Goal: Ask a question

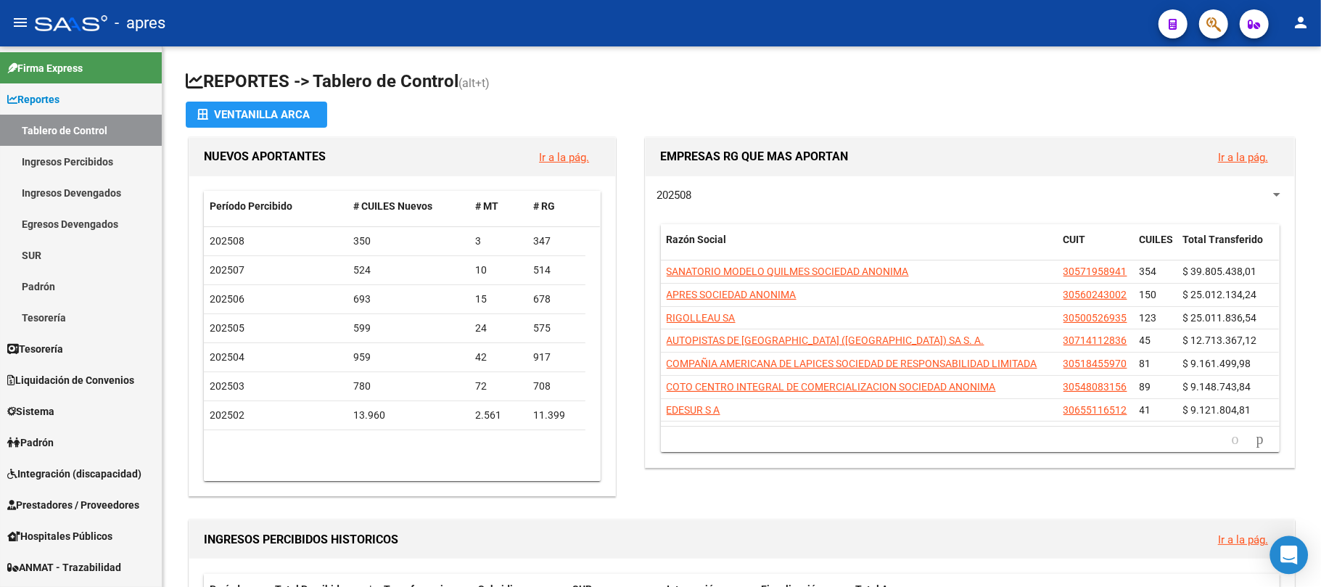
click at [1300, 559] on div "Open Intercom Messenger" at bounding box center [1289, 555] width 38 height 38
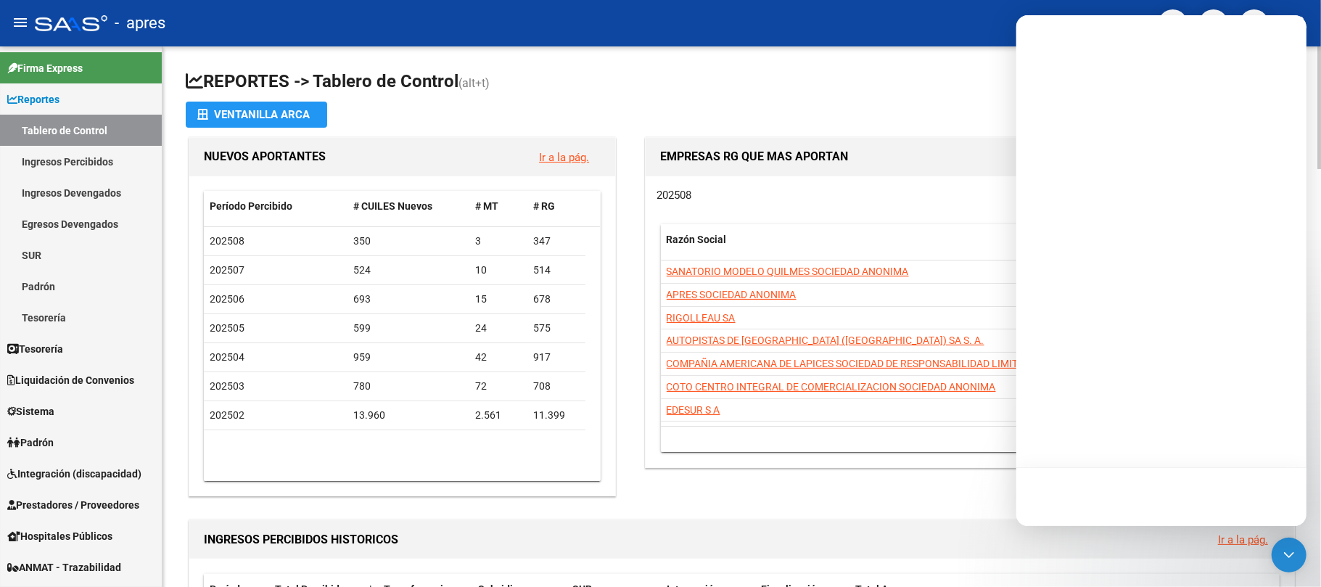
click at [908, 102] on app-file-import-inline "Ventanilla ARCA" at bounding box center [742, 115] width 1112 height 26
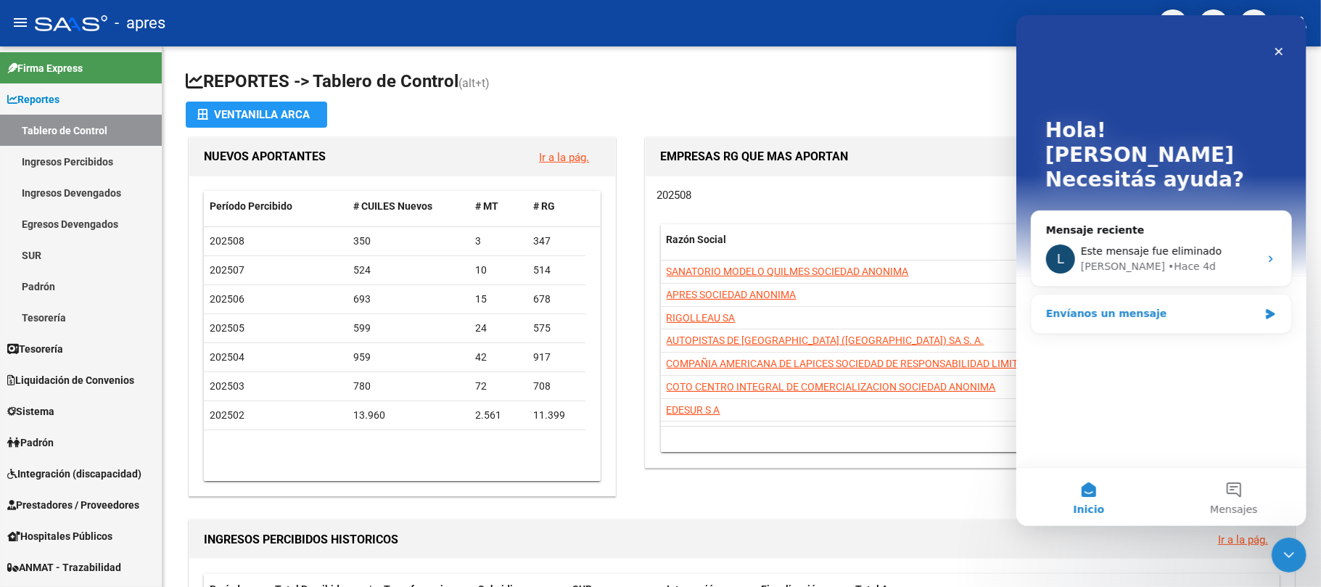
click at [1106, 306] on div "Envíanos un mensaje" at bounding box center [1151, 313] width 213 height 15
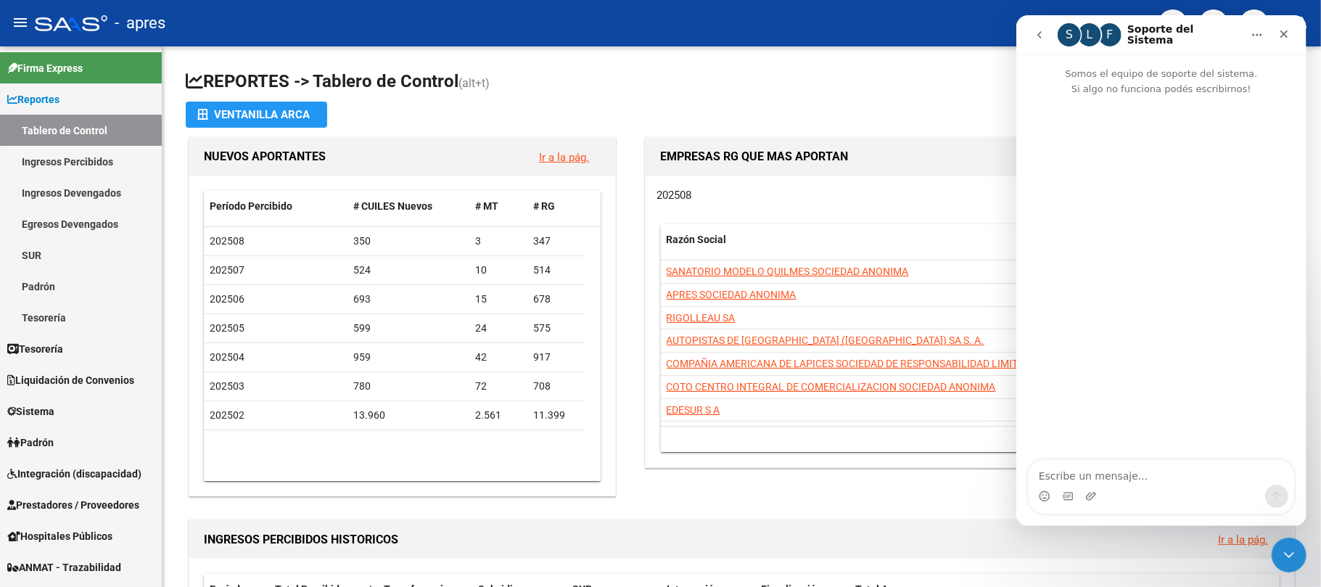
click at [1141, 480] on textarea "Escribe un mensaje..." at bounding box center [1161, 472] width 266 height 25
type textarea "buen dia"
type textarea "cómo están?"
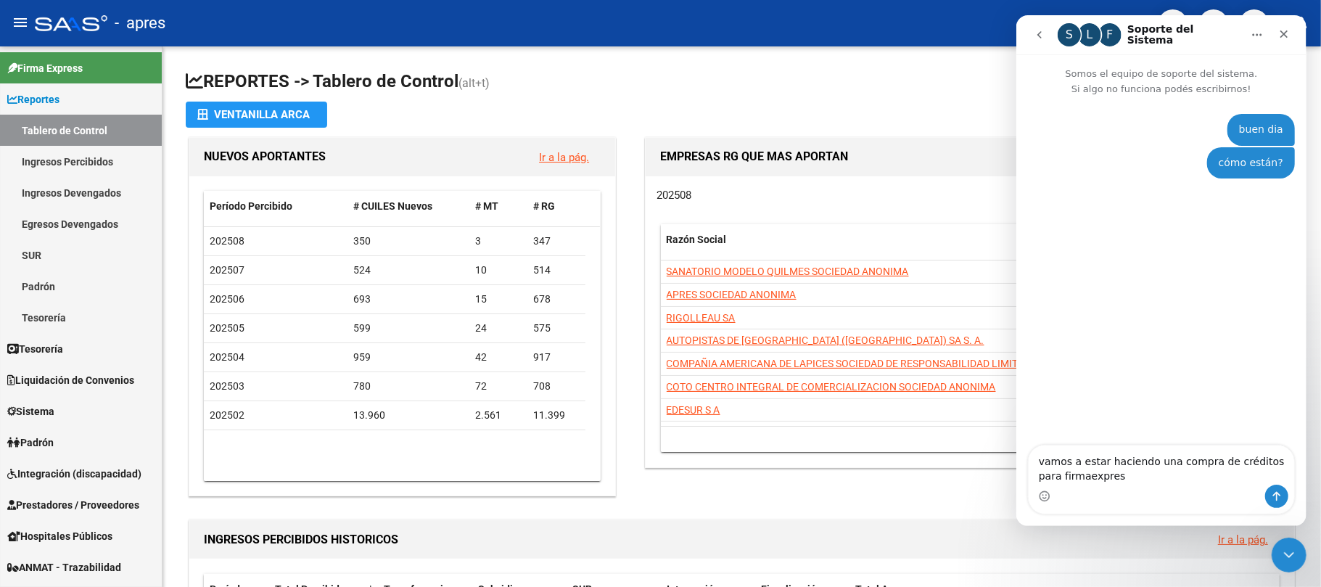
type textarea "vamos a estar haciendo una compra de créditos para firmaexpress"
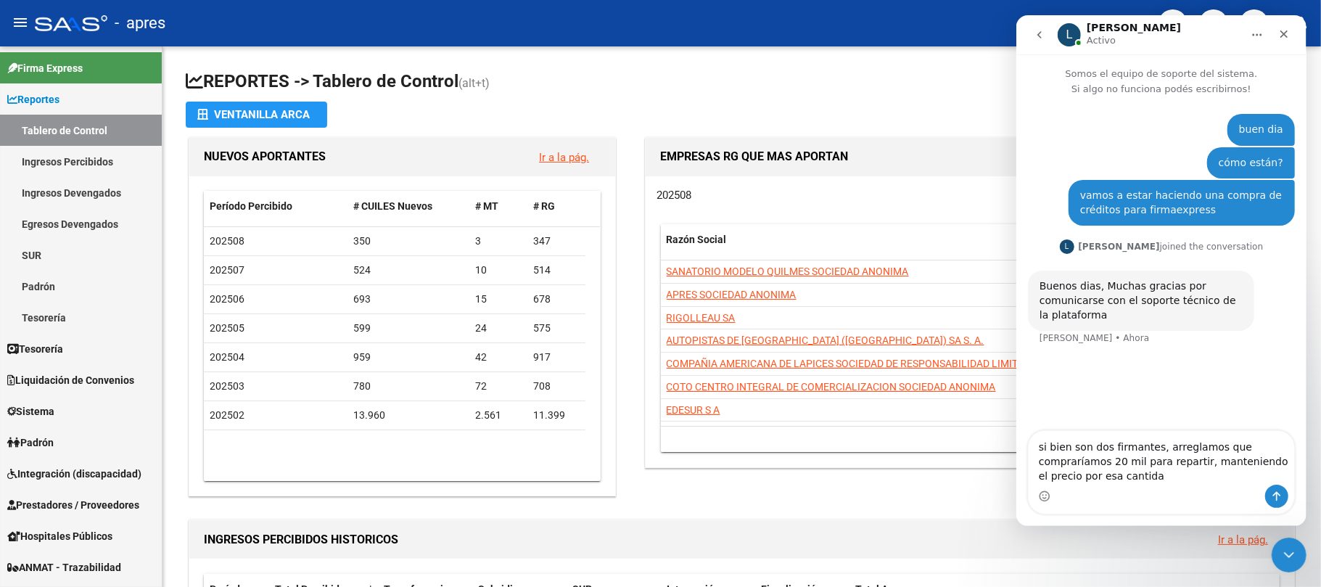
type textarea "si bien son dos firmantes, arreglamos que compraríamos 20 mil para repartir, ma…"
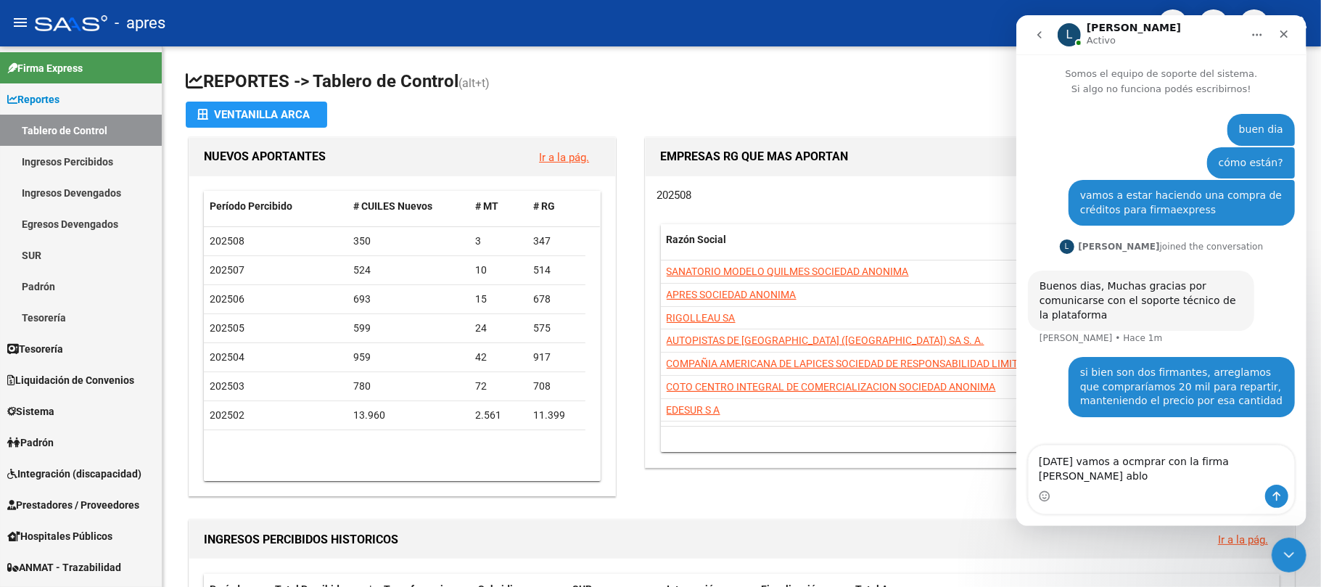
type textarea "[DATE] vamos a ocmprar con la firma [PERSON_NAME]"
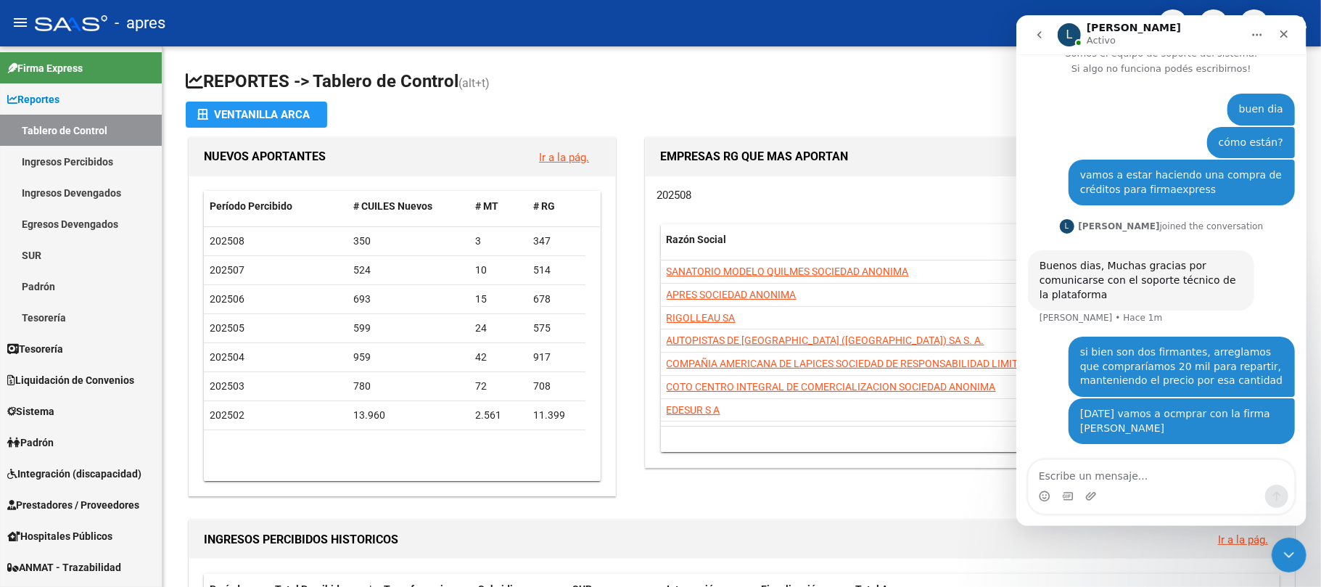
click at [1084, 472] on textarea "Escribe un mensaje..." at bounding box center [1161, 472] width 266 height 25
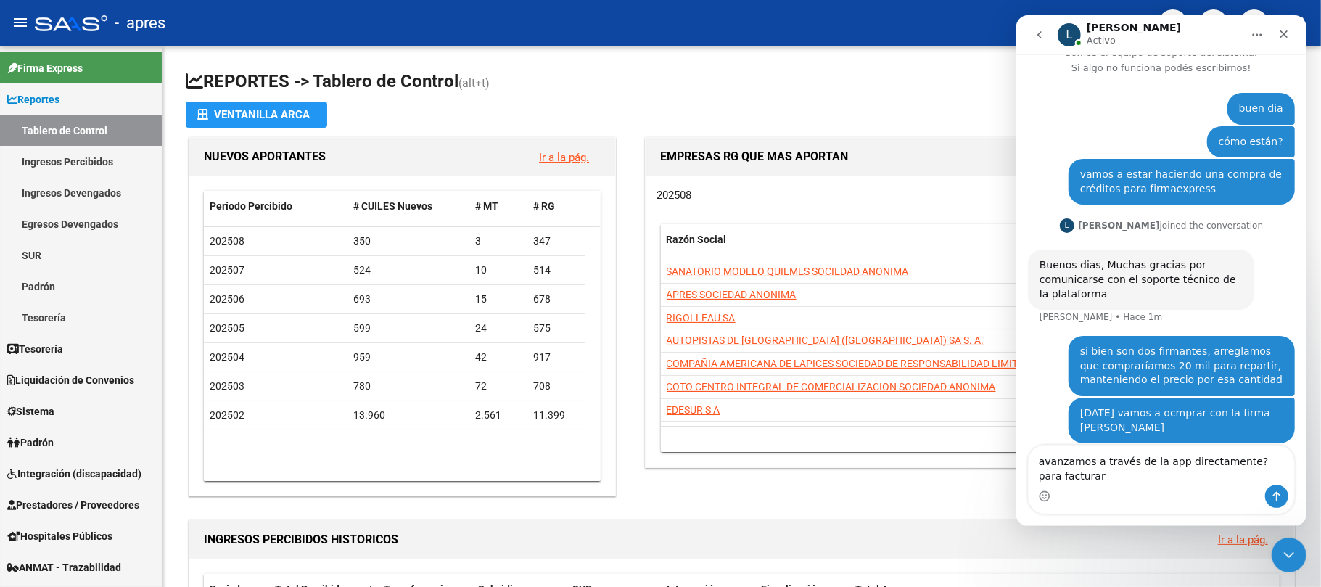
scroll to position [36, 0]
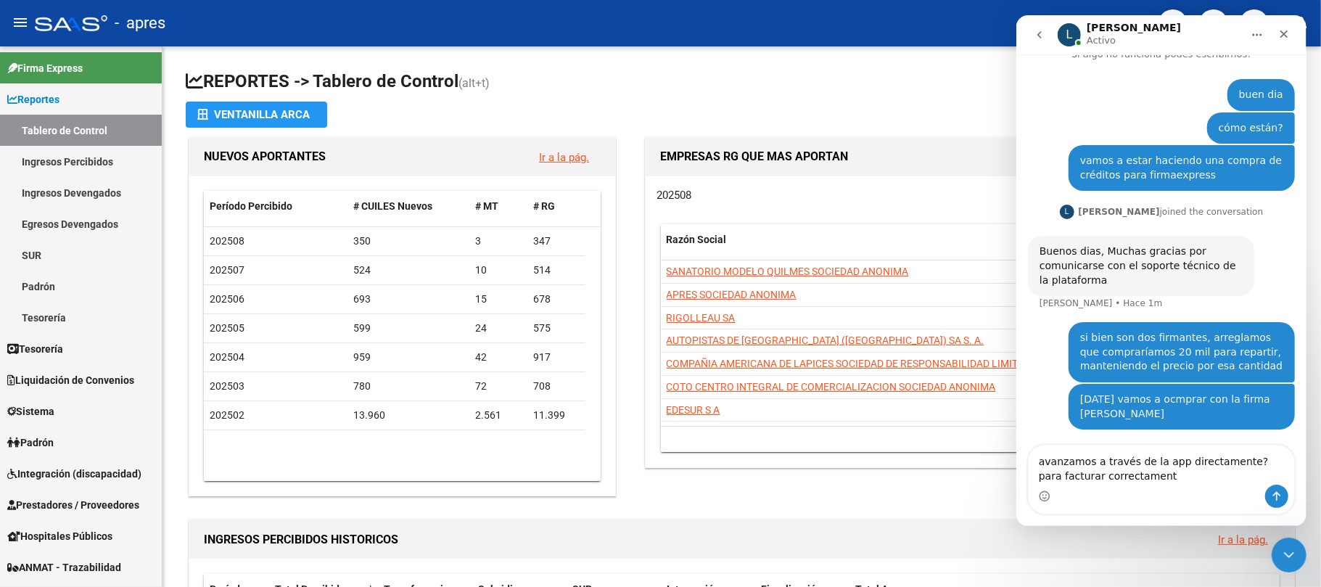
type textarea "avanzamos a través de la app directamente? para facturar correctamente"
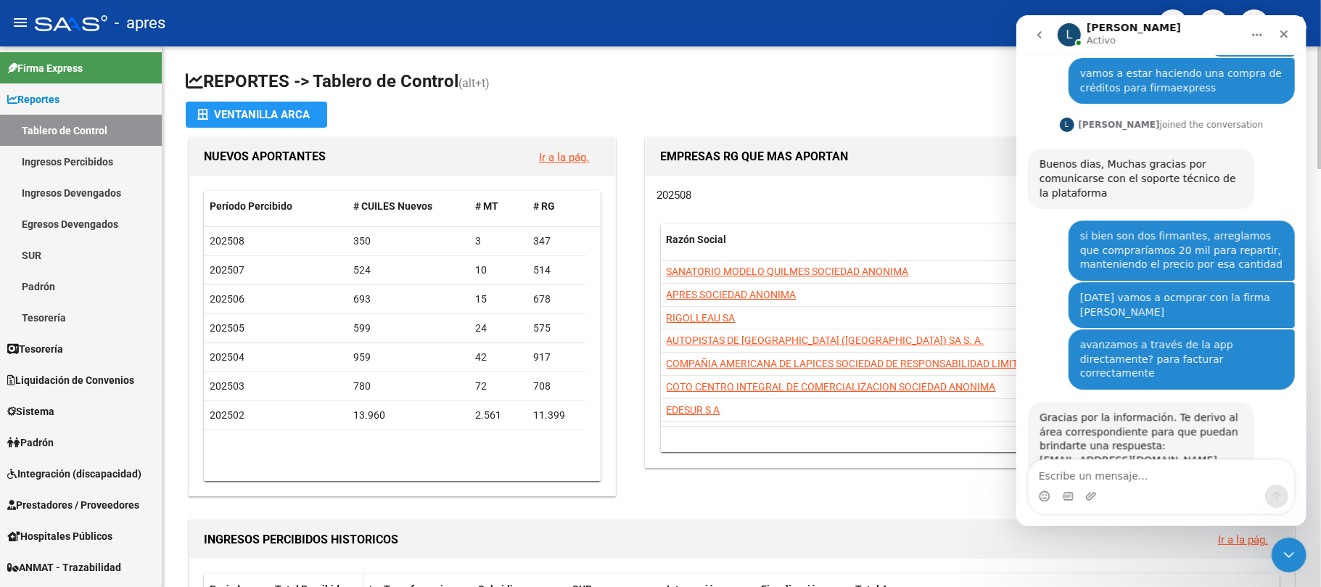
scroll to position [139, 0]
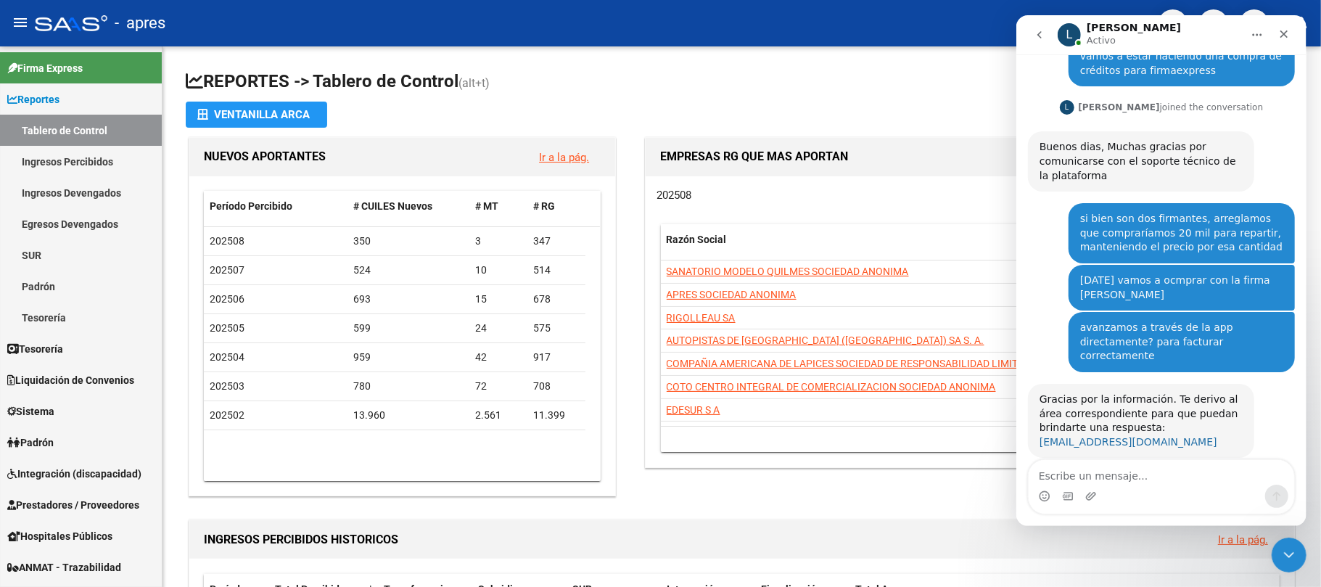
click at [1127, 436] on link "[EMAIL_ADDRESS][DOMAIN_NAME]" at bounding box center [1128, 442] width 178 height 12
click at [1167, 152] on div "Buenos dias, Muchas gracias por comunicarse con el soporte técnico de la plataf…" at bounding box center [1140, 161] width 203 height 43
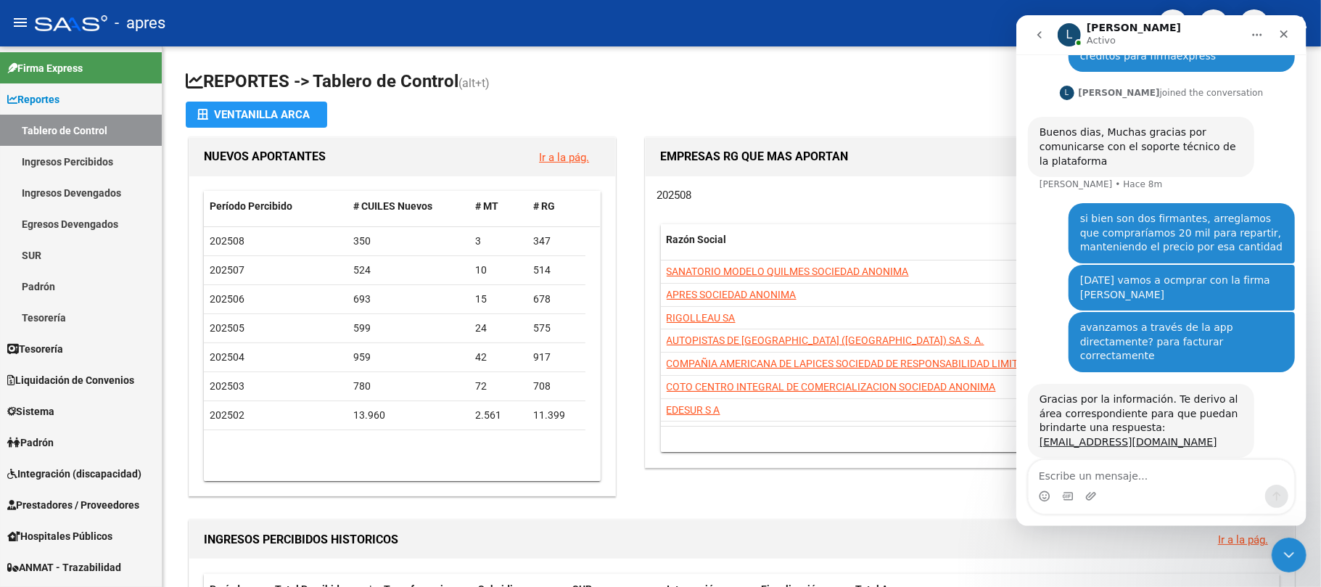
scroll to position [57, 0]
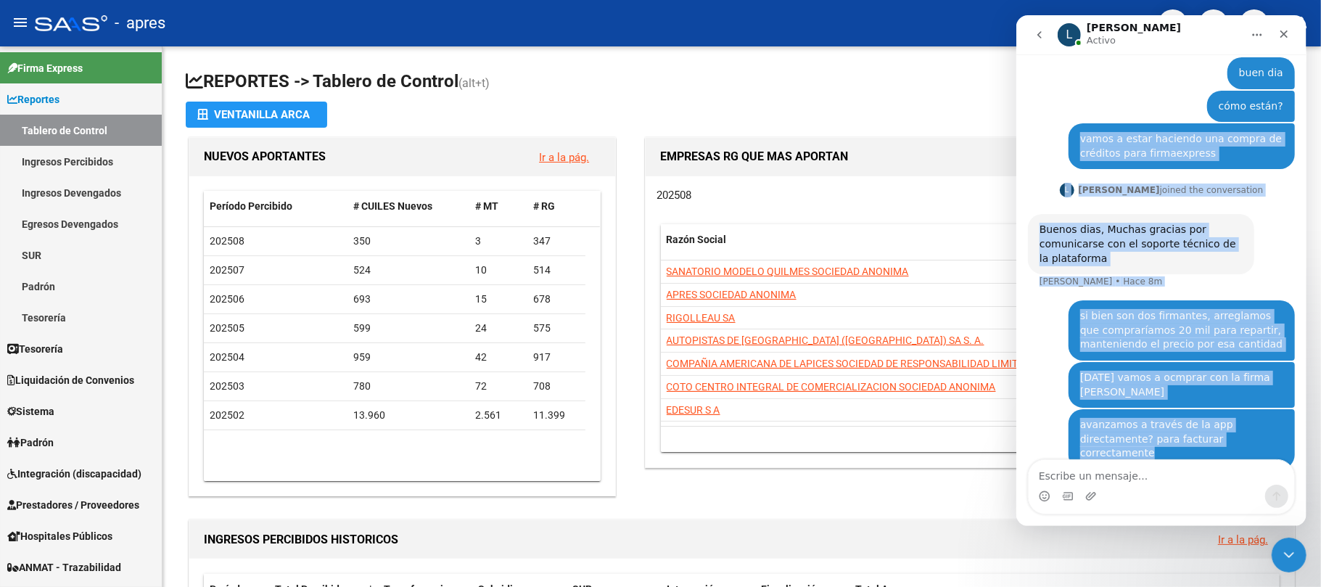
drag, startPoint x: 1069, startPoint y: 135, endPoint x: 1251, endPoint y: 443, distance: 357.5
click at [1251, 443] on div "buen dia [PERSON_NAME] 8m cómo están? [PERSON_NAME] 8m vamos a estar haciendo u…" at bounding box center [1160, 322] width 267 height 530
copy div "vamos a estar haciendo una compra de créditos para firmaexpress [PERSON_NAME] 8…"
click at [1214, 274] on div "Buenos dias, Muchas gracias por comunicarse con el soporte técnico de la plataf…" at bounding box center [1160, 257] width 267 height 86
